Goal: Task Accomplishment & Management: Complete application form

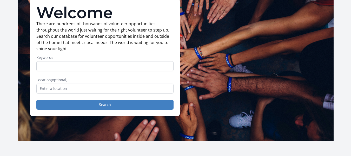
scroll to position [52, 0]
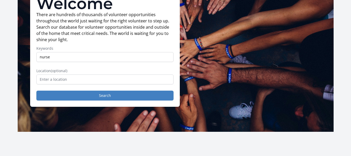
type input "nurse"
click at [36, 90] on button "Search" at bounding box center [104, 95] width 137 height 10
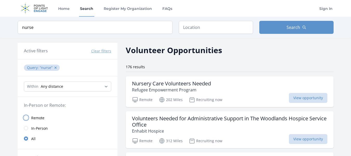
click at [26, 117] on input "radio" at bounding box center [26, 117] width 4 height 4
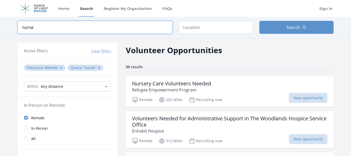
click at [42, 27] on input "nurse" at bounding box center [95, 27] width 155 height 13
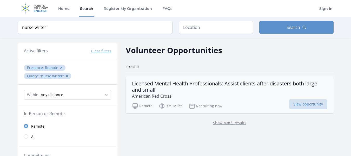
click at [304, 99] on p "American Red Cross" at bounding box center [229, 96] width 195 height 6
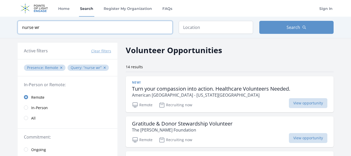
drag, startPoint x: 81, startPoint y: 24, endPoint x: 38, endPoint y: 23, distance: 43.1
click at [38, 23] on input "nurse wr" at bounding box center [95, 27] width 155 height 13
type input "n"
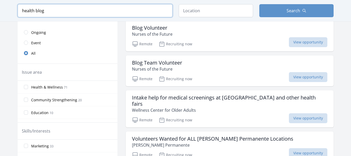
scroll to position [130, 0]
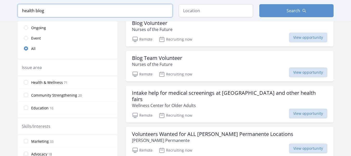
type input "health blog"
click at [47, 80] on span "Health & Wellness" at bounding box center [47, 82] width 32 height 5
click at [28, 80] on input "Health & Wellness 71" at bounding box center [26, 82] width 4 height 4
click at [28, 77] on label "Health & Wellness 71" at bounding box center [68, 82] width 100 height 10
click at [28, 80] on input "Health & Wellness 71" at bounding box center [26, 82] width 4 height 4
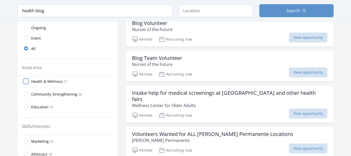
scroll to position [0, 0]
click at [27, 80] on input "Health & Wellness 71" at bounding box center [26, 82] width 4 height 4
click at [25, 80] on input "Health & Wellness 71" at bounding box center [26, 82] width 4 height 4
click at [27, 80] on input "Health & Wellness 71" at bounding box center [26, 82] width 4 height 4
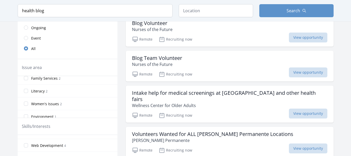
scroll to position [156, 0]
click at [54, 145] on label "Writing 4" at bounding box center [68, 150] width 100 height 10
click at [28, 148] on input "Writing 4" at bounding box center [26, 150] width 4 height 4
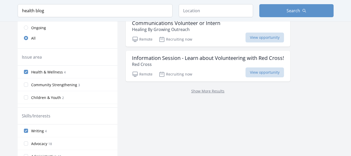
click at [28, 149] on div "Administrative 15" at bounding box center [68, 155] width 100 height 13
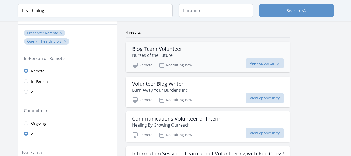
scroll to position [26, 0]
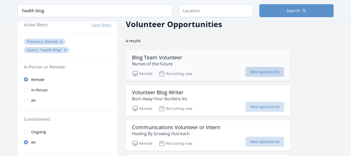
click at [272, 71] on span "View opportunity" at bounding box center [265, 72] width 38 height 10
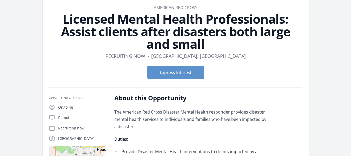
scroll to position [26, 0]
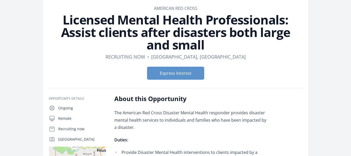
drag, startPoint x: 39, startPoint y: 2, endPoint x: 122, endPoint y: 69, distance: 106.6
click at [122, 69] on form "Express Interest" at bounding box center [176, 73] width 254 height 13
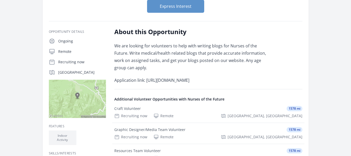
scroll to position [52, 0]
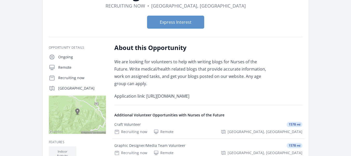
click at [146, 97] on p "Application link: https://forms.gle/YBRb6Q17TPfzMY2c9" at bounding box center [190, 95] width 152 height 7
click at [163, 22] on button "Express Interest" at bounding box center [175, 22] width 57 height 13
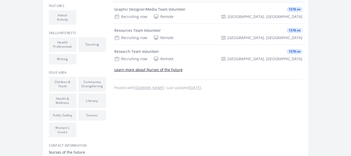
scroll to position [167, 0]
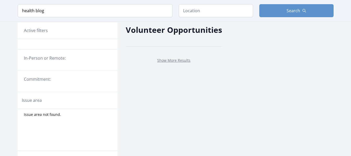
scroll to position [26, 0]
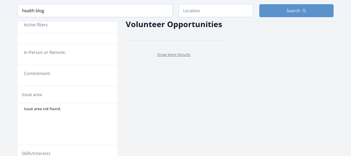
click at [109, 54] on legend "In-Person or Remote:" at bounding box center [67, 52] width 87 height 6
drag, startPoint x: 109, startPoint y: 54, endPoint x: 85, endPoint y: 22, distance: 39.2
click at [109, 53] on legend "In-Person or Remote:" at bounding box center [67, 52] width 87 height 6
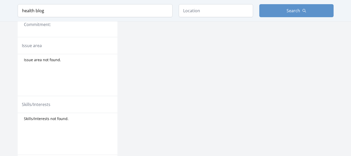
scroll to position [52, 0]
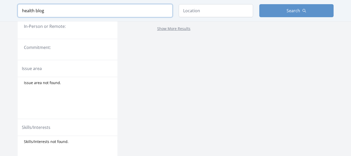
click at [52, 12] on input "health blog" at bounding box center [95, 10] width 155 height 13
click at [64, 33] on fieldset "In-Person or Remote:" at bounding box center [68, 28] width 100 height 10
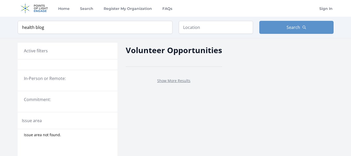
type input "health"
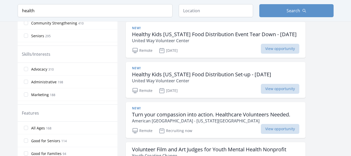
scroll to position [156, 0]
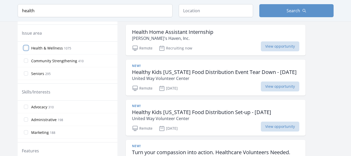
click at [25, 48] on input "Health & Wellness 1075" at bounding box center [26, 48] width 4 height 4
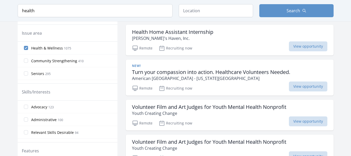
click at [25, 48] on input "Health & Wellness 1075" at bounding box center [26, 48] width 4 height 4
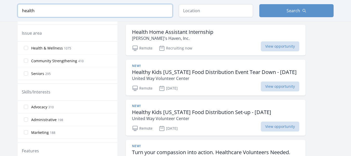
drag, startPoint x: 43, startPoint y: 14, endPoint x: 14, endPoint y: 14, distance: 28.6
click at [14, 14] on div "Keyword health Location Search" at bounding box center [175, 10] width 333 height 21
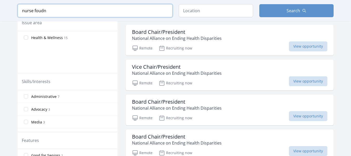
scroll to position [164, 0]
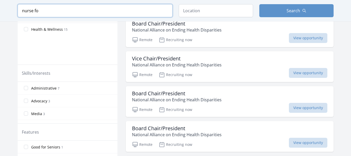
scroll to position [156, 0]
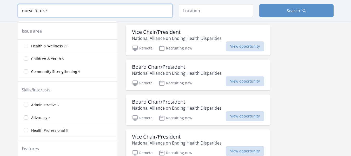
scroll to position [164, 0]
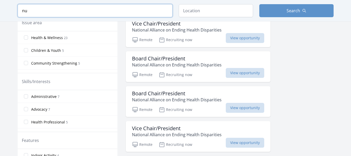
type input "n"
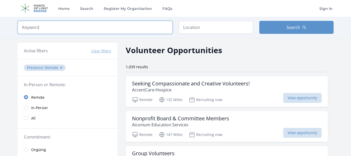
click at [50, 30] on input "search" at bounding box center [95, 27] width 155 height 13
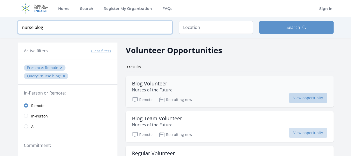
type input "nurse blog"
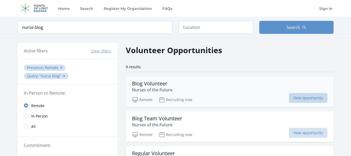
click at [302, 97] on span "View opportunity" at bounding box center [308, 98] width 38 height 10
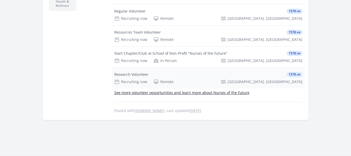
scroll to position [234, 0]
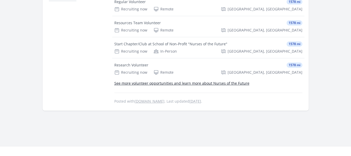
click at [169, 80] on p "See more volunteer opportunities and learn more about Nurses of the Future" at bounding box center [208, 83] width 188 height 6
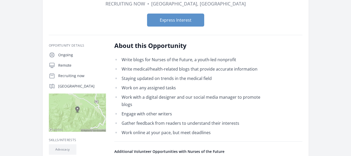
scroll to position [52, 0]
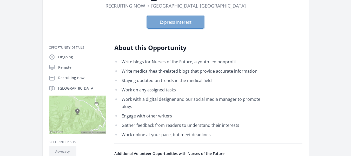
click at [176, 22] on button "Express Interest" at bounding box center [175, 22] width 57 height 13
